Goal: Task Accomplishment & Management: Use online tool/utility

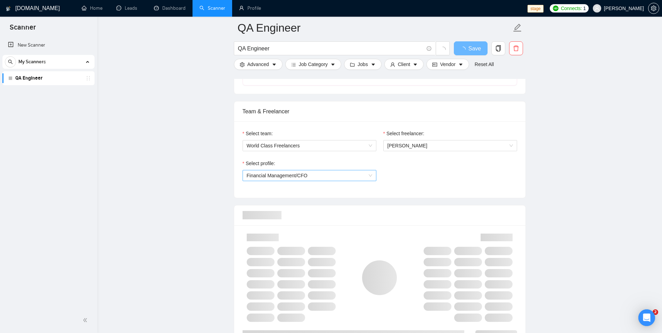
click at [332, 178] on span "Financial Management/CFO" at bounding box center [310, 175] width 126 height 10
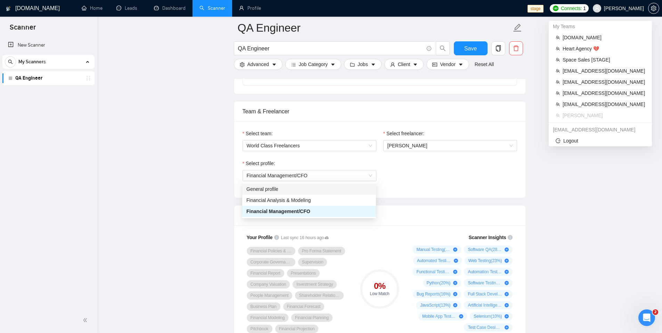
click at [629, 8] on span "[PERSON_NAME]" at bounding box center [624, 8] width 40 height 0
